Goal: Task Accomplishment & Management: Manage account settings

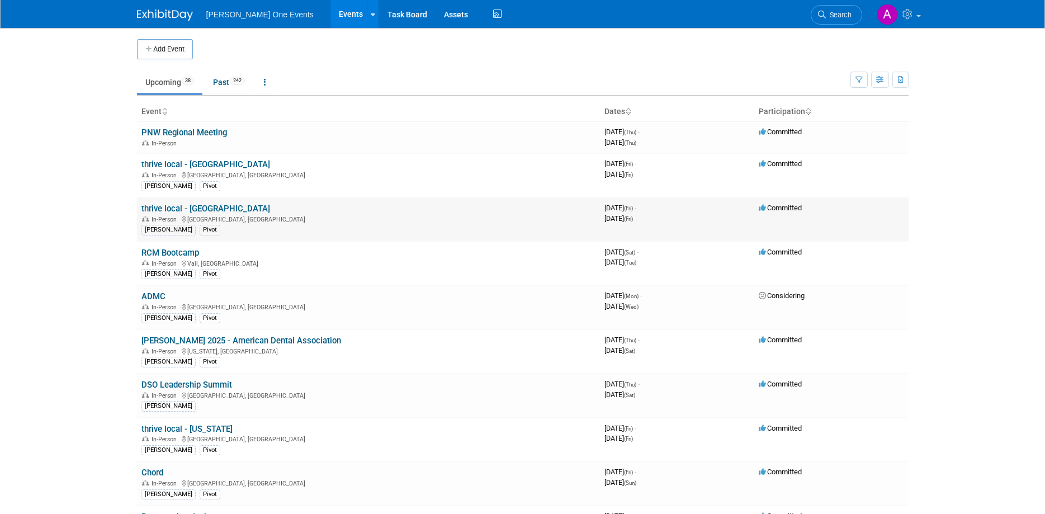
click at [201, 207] on link "thrive local - [GEOGRAPHIC_DATA]" at bounding box center [205, 208] width 129 height 10
click at [191, 161] on link "thrive local - [GEOGRAPHIC_DATA]" at bounding box center [205, 164] width 129 height 10
click at [189, 206] on link "thrive local - [GEOGRAPHIC_DATA]" at bounding box center [205, 208] width 129 height 10
click at [203, 165] on link "thrive local - [GEOGRAPHIC_DATA]" at bounding box center [205, 164] width 129 height 10
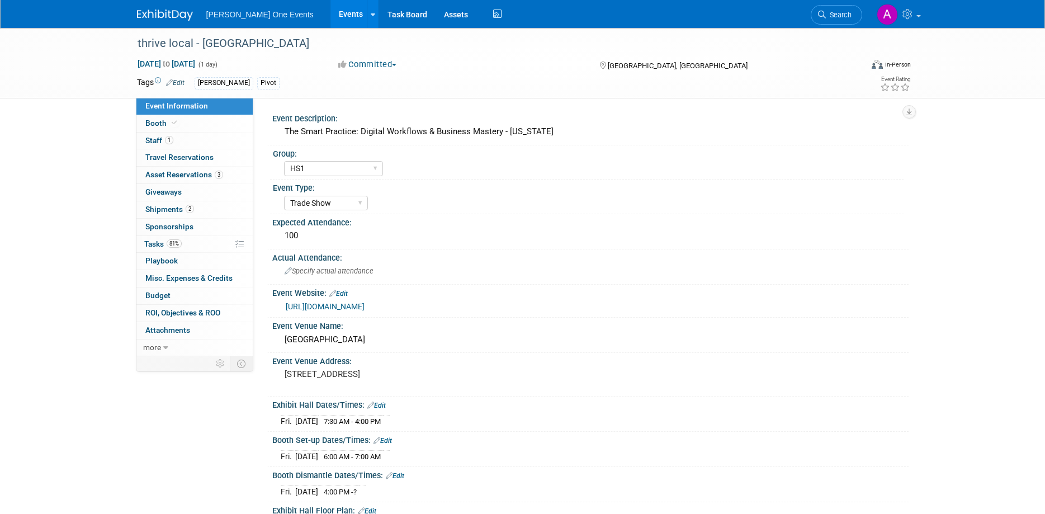
select select "HS1"
select select "Trade Show"
select select "HS1"
select select "Trade Show"
click at [183, 170] on link "3 Asset Reservations 3" at bounding box center [194, 175] width 116 height 17
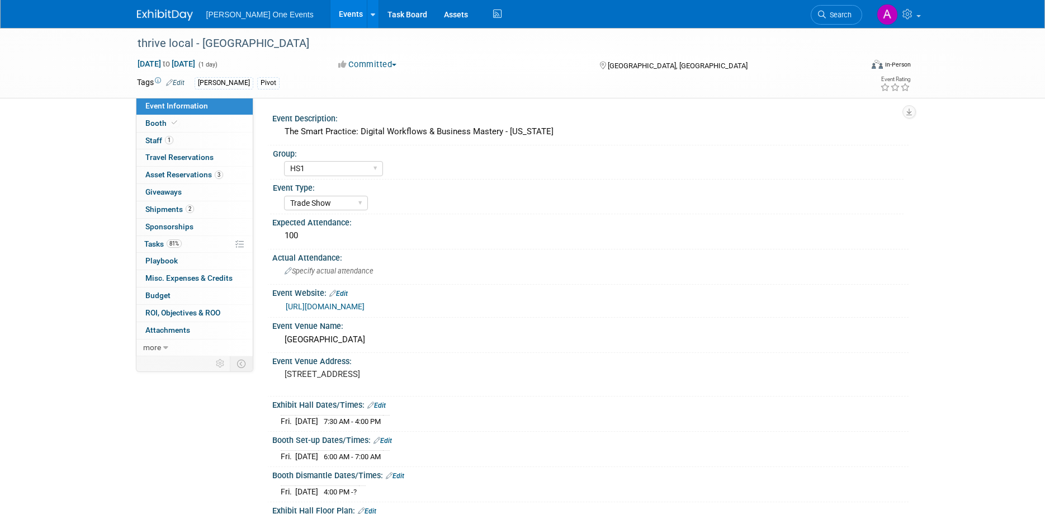
select select "HS1"
select select "Trade Show"
click at [163, 209] on span "Shipments 2" at bounding box center [169, 209] width 49 height 9
select select "HS1"
select select "Trade Show"
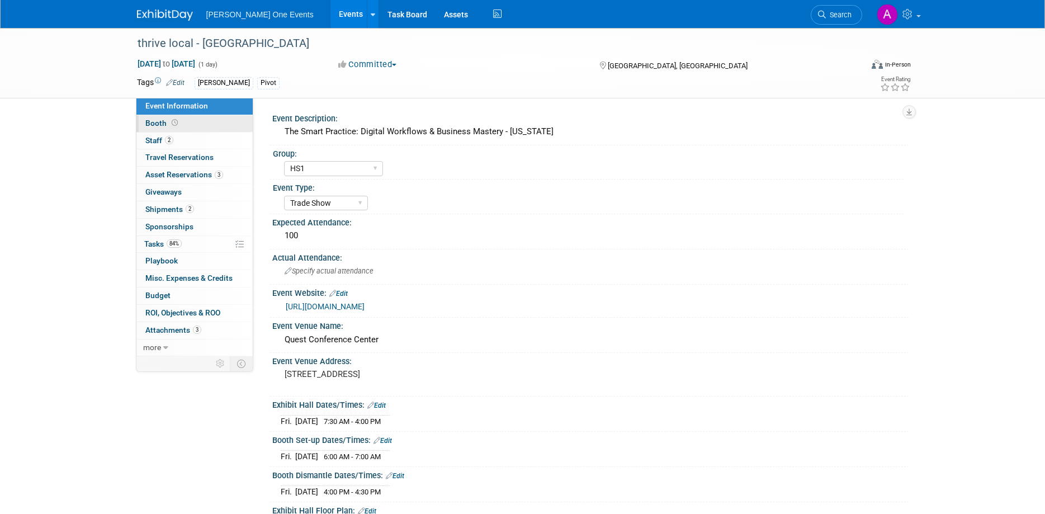
click at [174, 125] on icon at bounding box center [175, 123] width 6 height 6
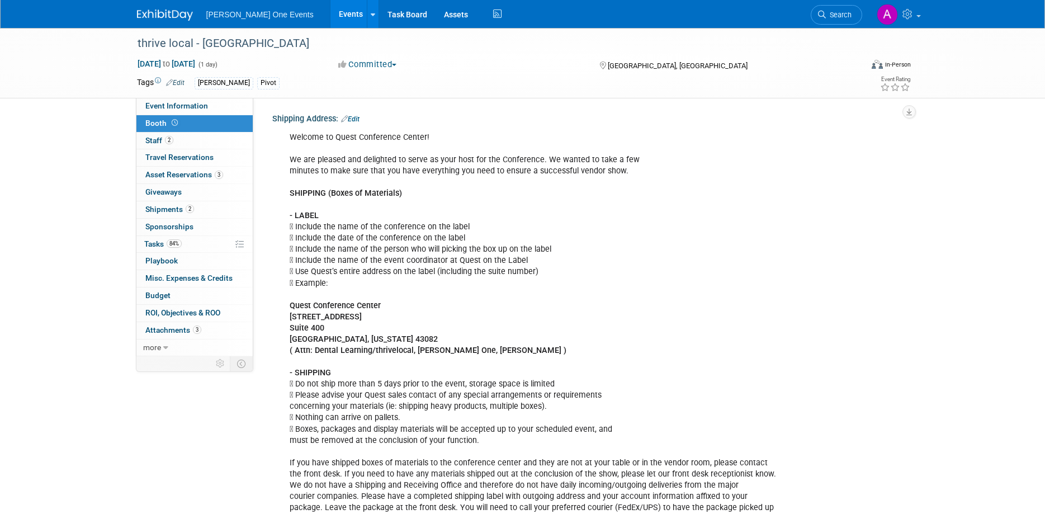
click at [154, 12] on img at bounding box center [165, 15] width 56 height 11
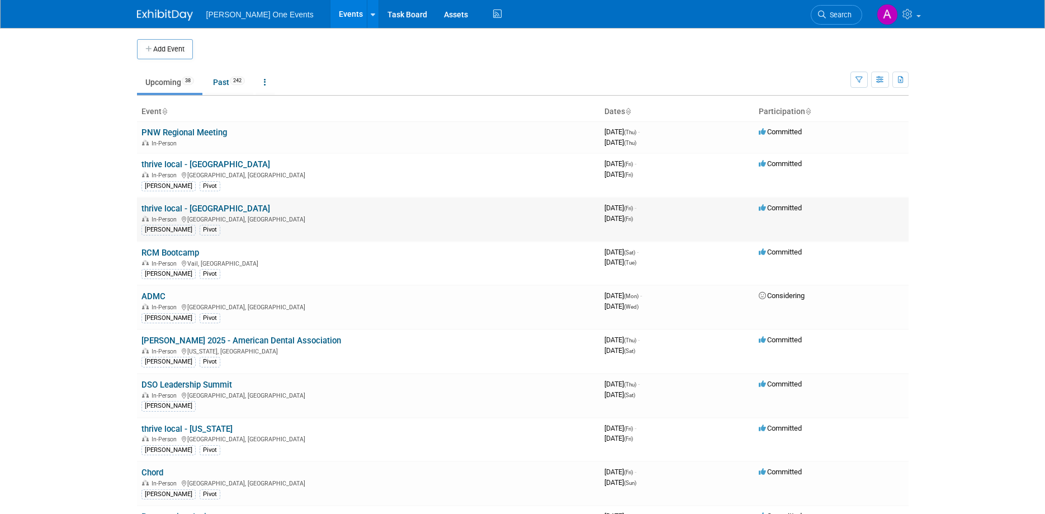
click at [187, 206] on link "thrive local - [GEOGRAPHIC_DATA]" at bounding box center [205, 208] width 129 height 10
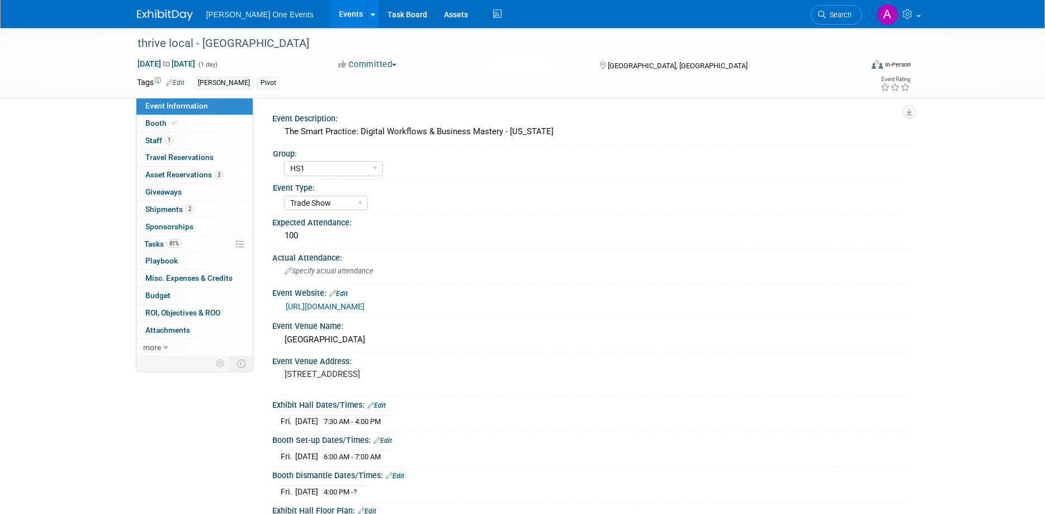
select select "HS1"
select select "Trade Show"
click at [159, 124] on span "Booth" at bounding box center [162, 123] width 34 height 9
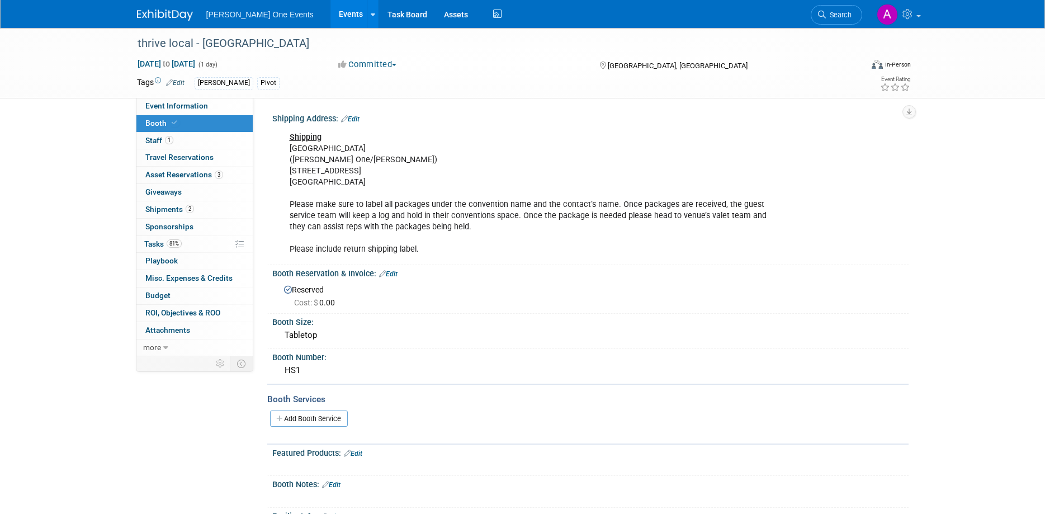
drag, startPoint x: 377, startPoint y: 183, endPoint x: 289, endPoint y: 149, distance: 94.0
click at [289, 149] on div "Shipping Isleta Resort (Henry Schein One/Ben Fleischer) 11000 Broadway SE Albuq…" at bounding box center [534, 193] width 504 height 135
copy div "Isleta Resort (Henry Schein One/Ben Fleischer) 11000 Broadway SE Albuquerque, N…"
click at [108, 134] on div "thrive local - Albuquerque Oct 10, 2025 to Oct 10, 2025 (1 day) Oct 10, 2025 to…" at bounding box center [522, 294] width 1045 height 533
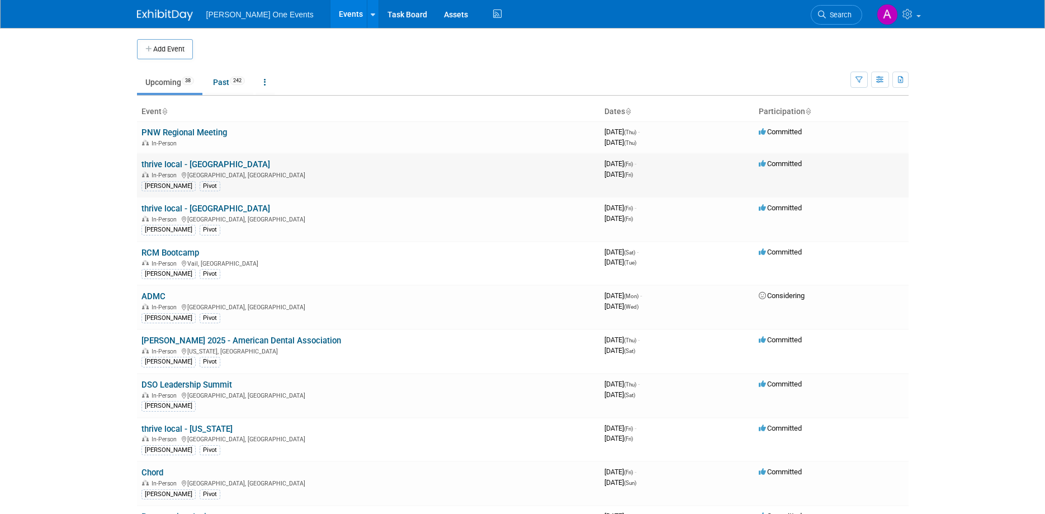
click at [196, 159] on td "thrive local - [GEOGRAPHIC_DATA] In-Person [GEOGRAPHIC_DATA], [GEOGRAPHIC_DATA]…" at bounding box center [368, 175] width 463 height 44
click at [196, 162] on link "thrive local - [GEOGRAPHIC_DATA]" at bounding box center [205, 164] width 129 height 10
click at [175, 205] on link "thrive local - [GEOGRAPHIC_DATA]" at bounding box center [205, 208] width 129 height 10
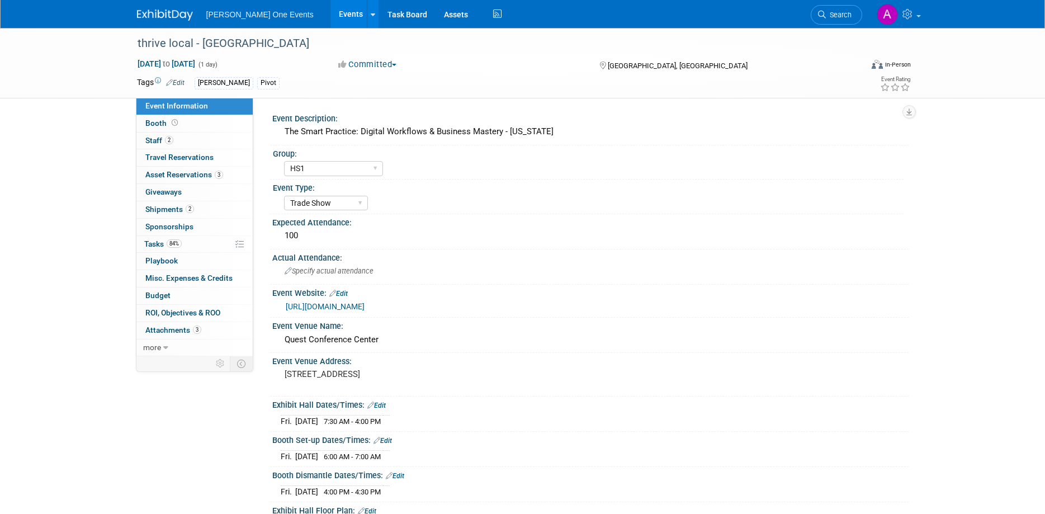
select select "HS1"
select select "Trade Show"
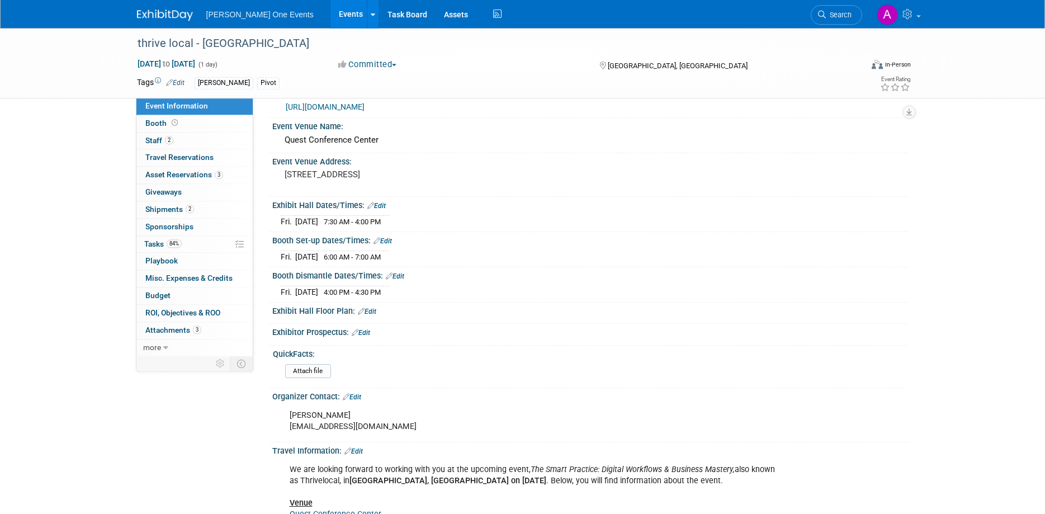
scroll to position [171, 0]
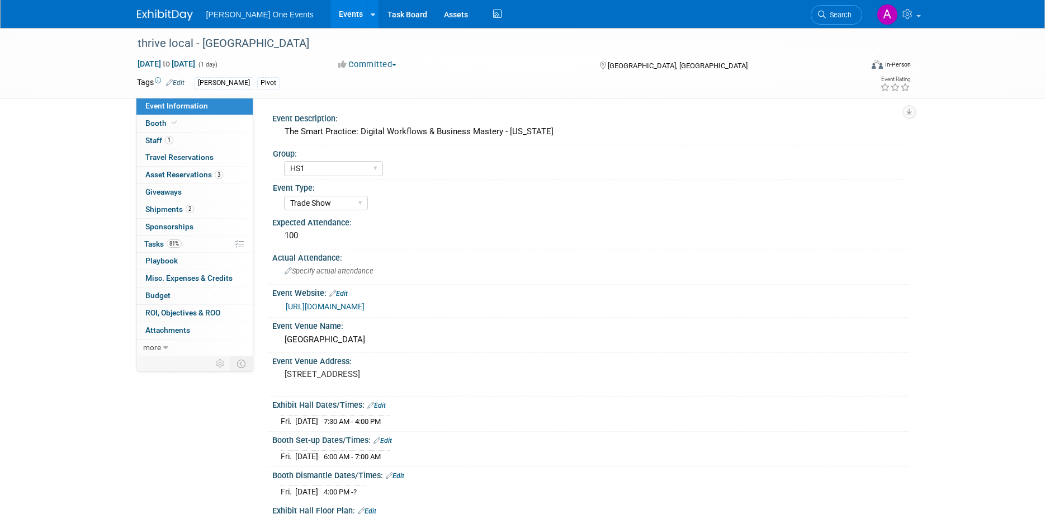
select select "HS1"
select select "Trade Show"
click at [180, 126] on link "Booth" at bounding box center [194, 123] width 116 height 17
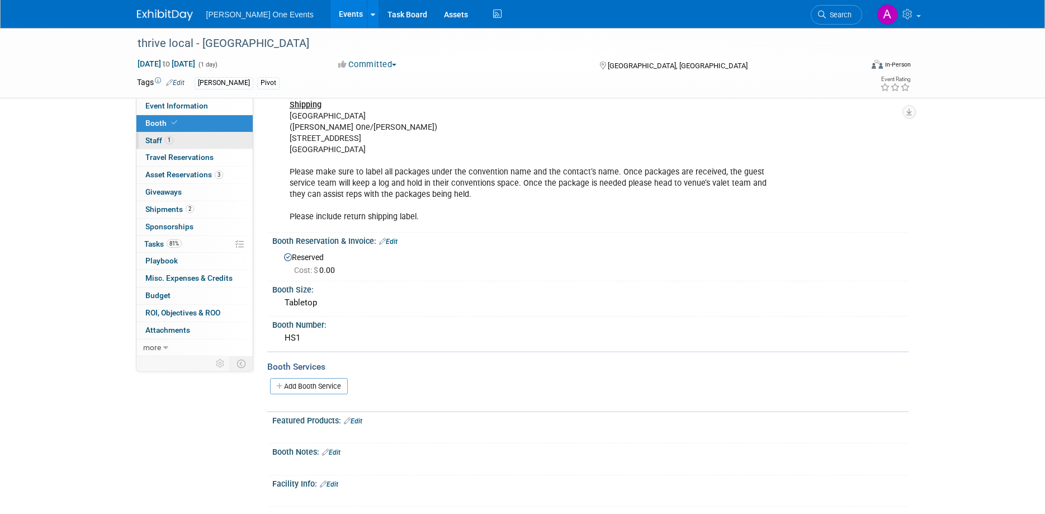
scroll to position [32, 0]
click at [181, 141] on link "1 Staff 1" at bounding box center [194, 140] width 116 height 17
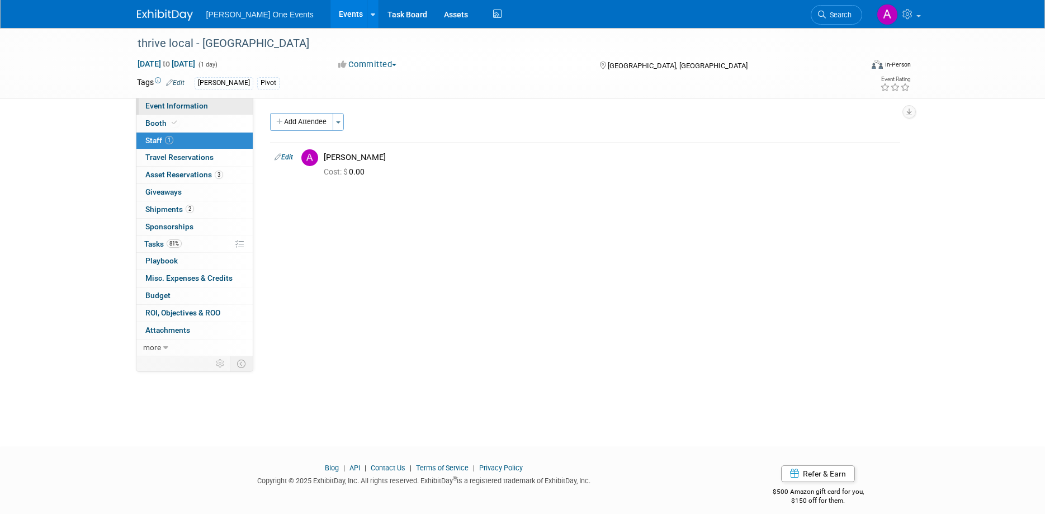
click at [178, 103] on span "Event Information" at bounding box center [176, 105] width 63 height 9
select select "HS1"
select select "Trade Show"
